Goal: Ask a question

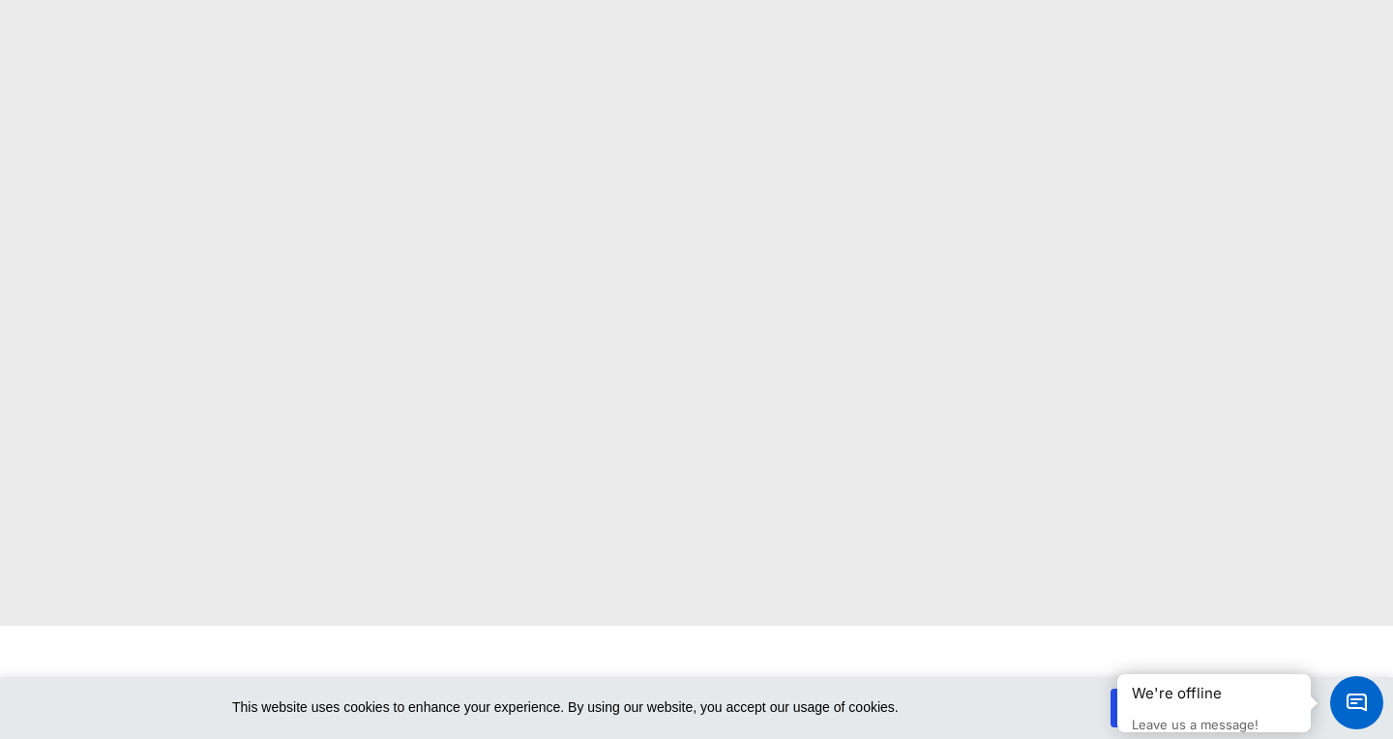
scroll to position [246, 0]
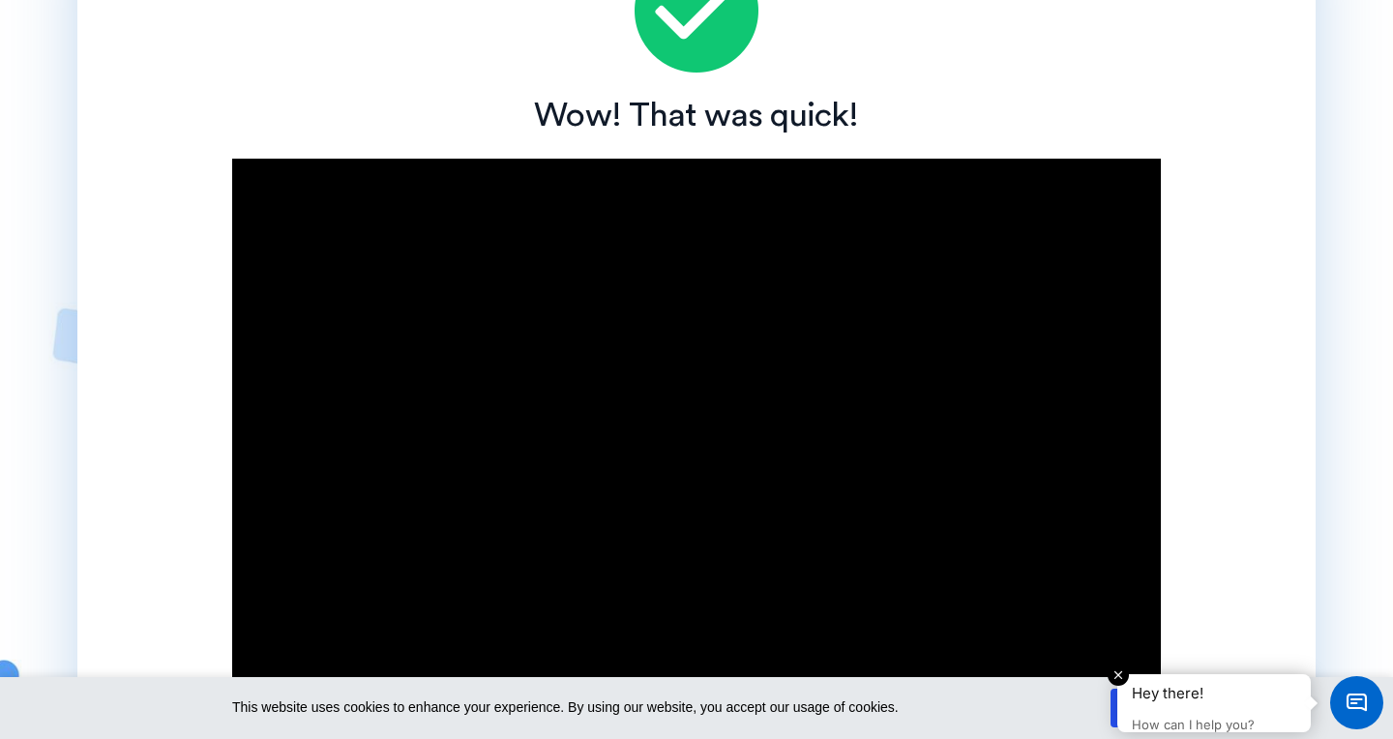
click at [1184, 719] on p "How can I help you?" at bounding box center [1214, 725] width 164 height 16
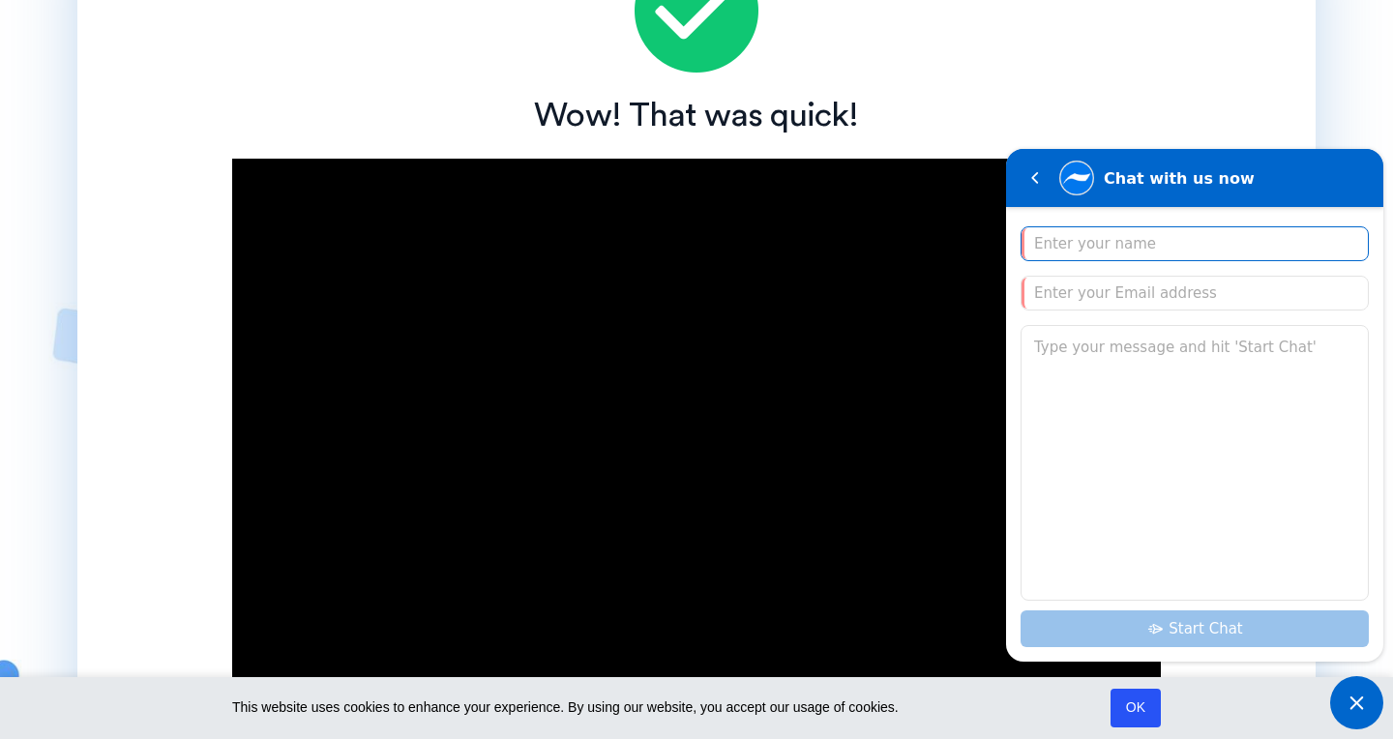
click at [1107, 246] on input "Enter your name" at bounding box center [1194, 243] width 321 height 23
type input "Girdon"
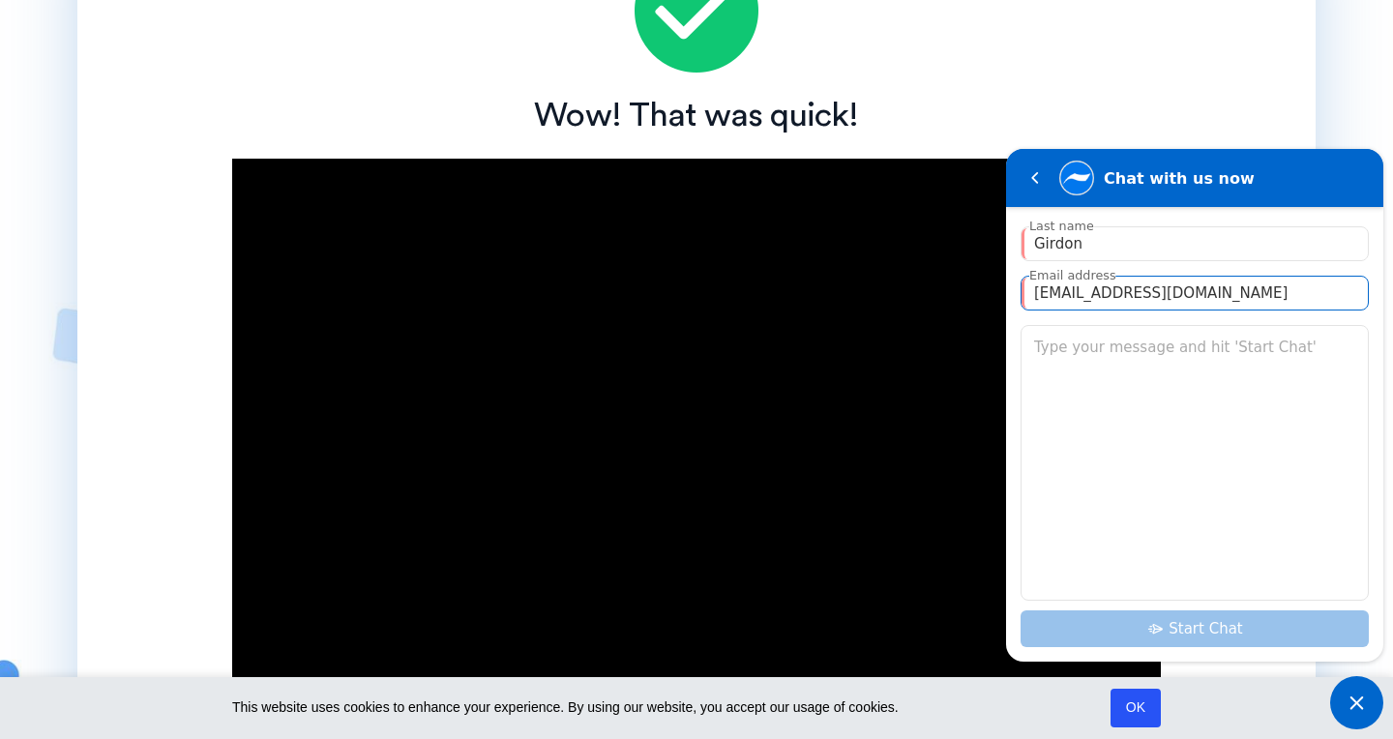
type input "[EMAIL_ADDRESS][DOMAIN_NAME]"
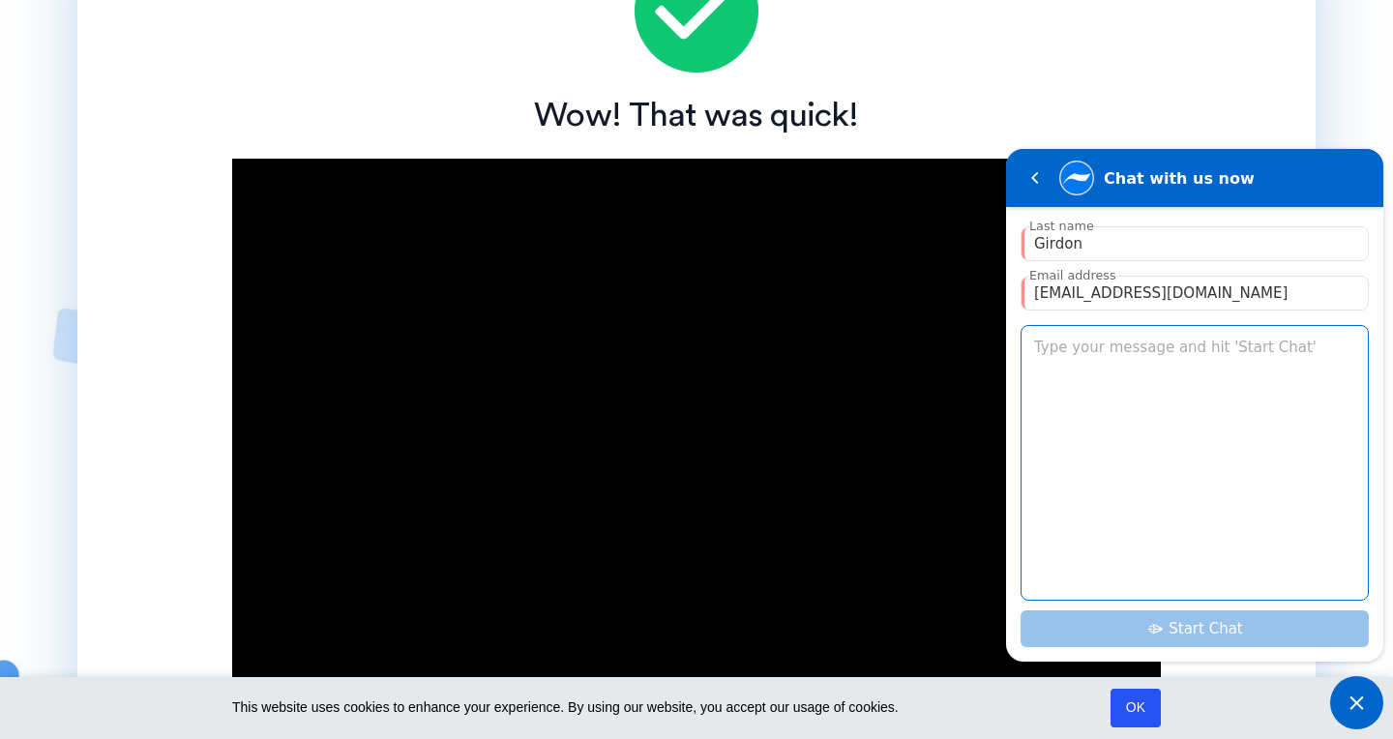
click at [1072, 341] on textarea "Type your message and hit 'Start Chat'" at bounding box center [1194, 463] width 346 height 274
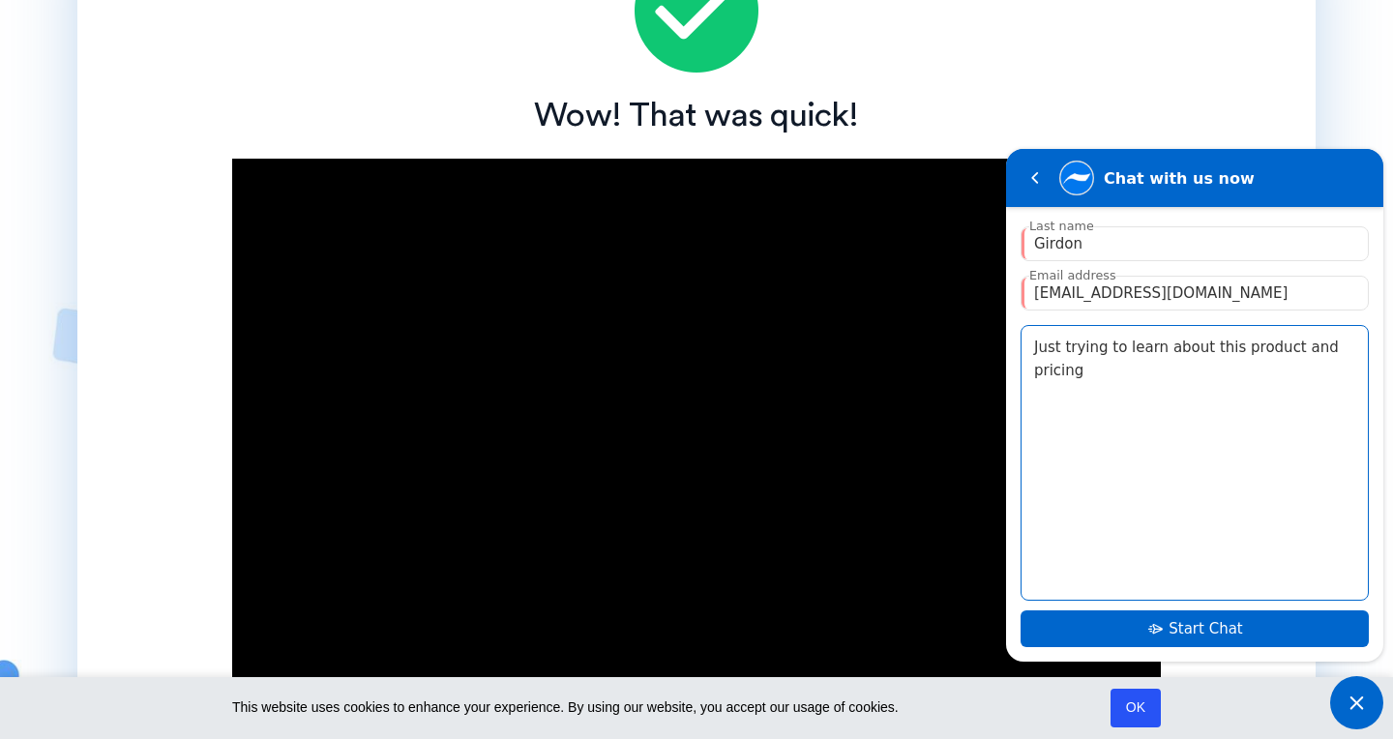
type textarea "Just trying to learn about this product and pricing"
